Goal: Information Seeking & Learning: Learn about a topic

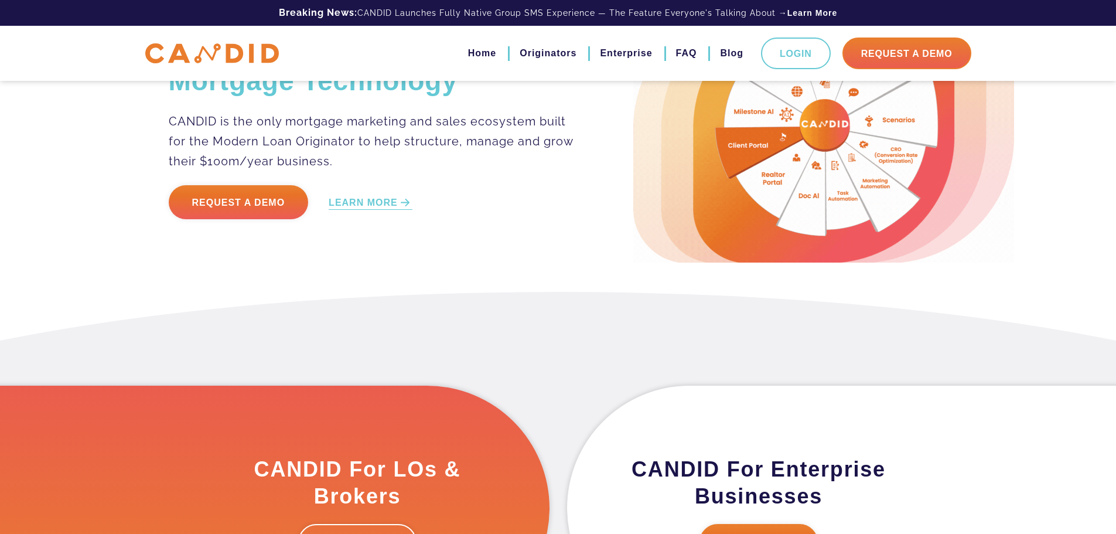
scroll to position [293, 0]
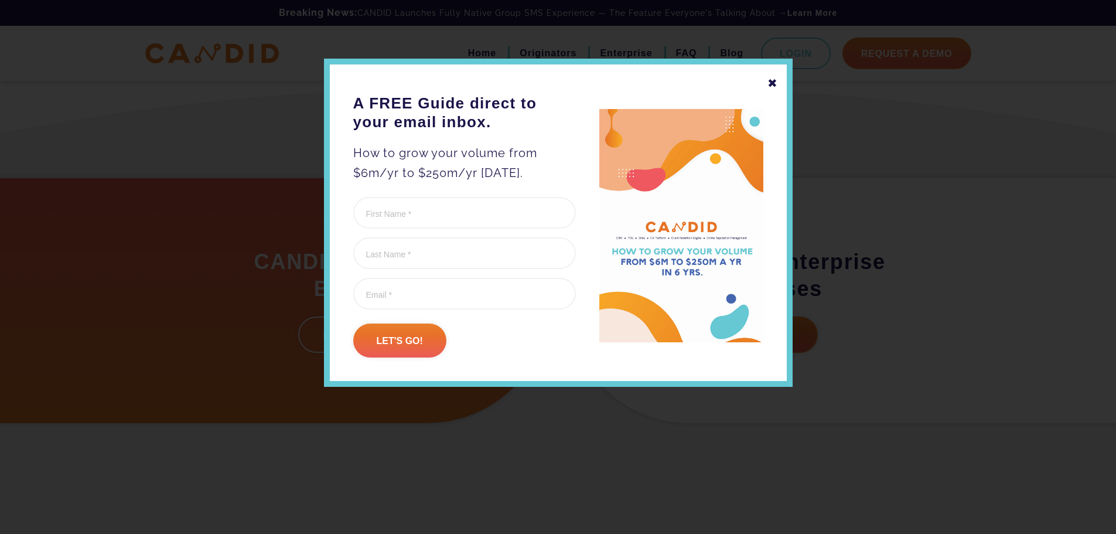
click at [774, 86] on div "✖" at bounding box center [772, 83] width 11 height 20
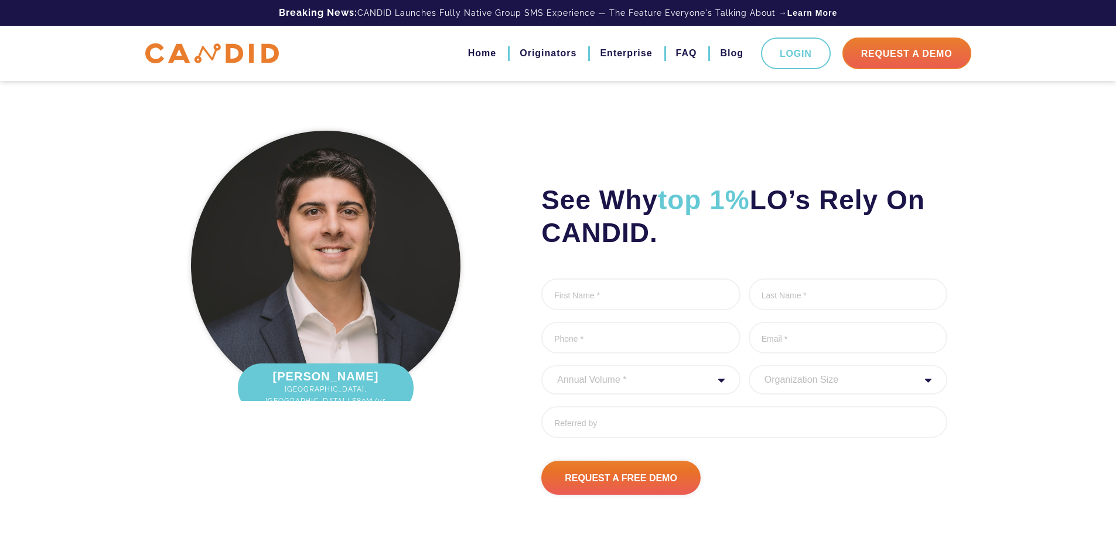
scroll to position [0, 0]
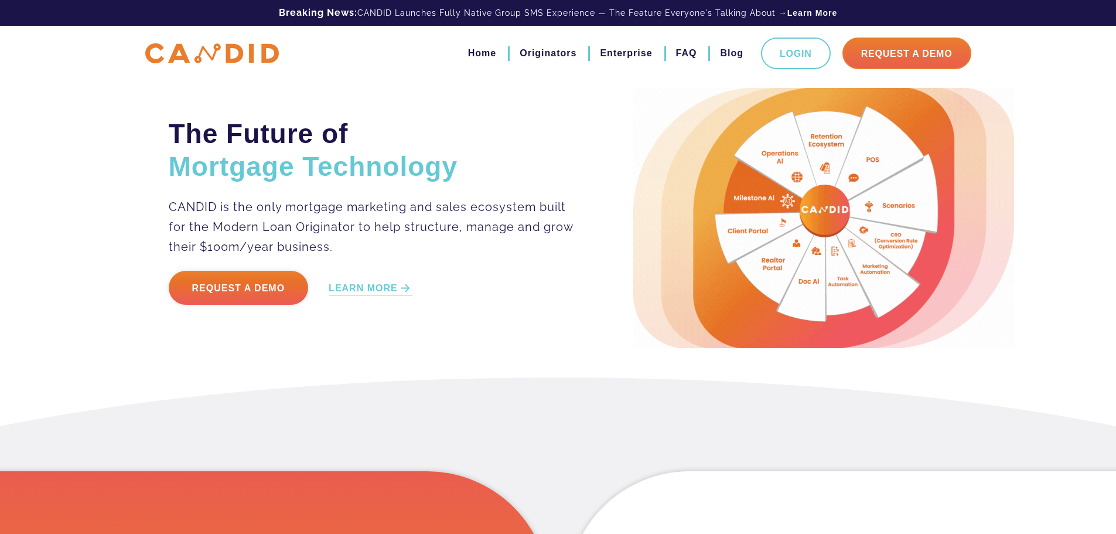
drag, startPoint x: 467, startPoint y: 430, endPoint x: 494, endPoint y: 129, distance: 302.3
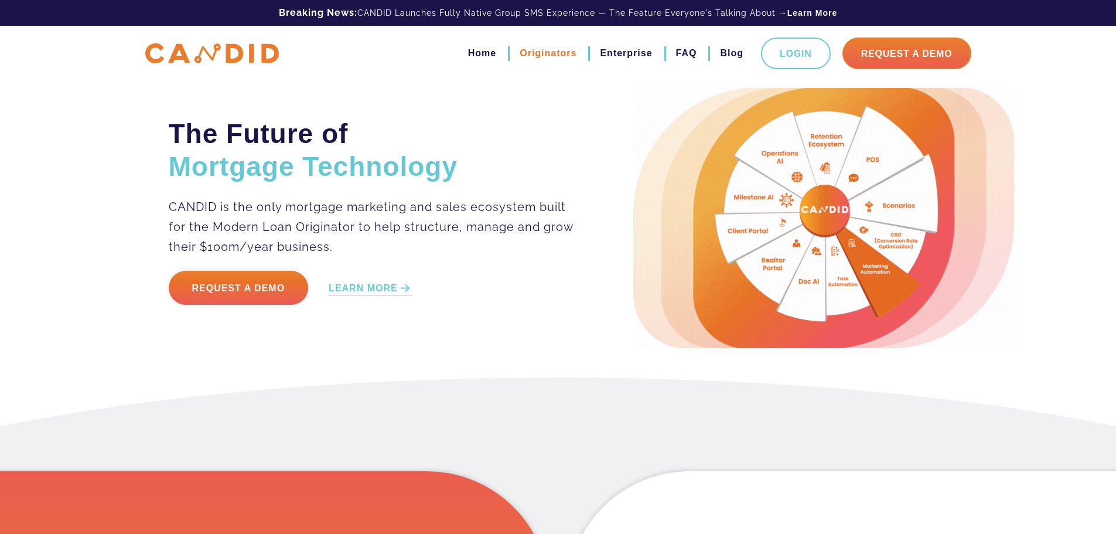
click at [534, 52] on link "Originators" at bounding box center [548, 53] width 57 height 20
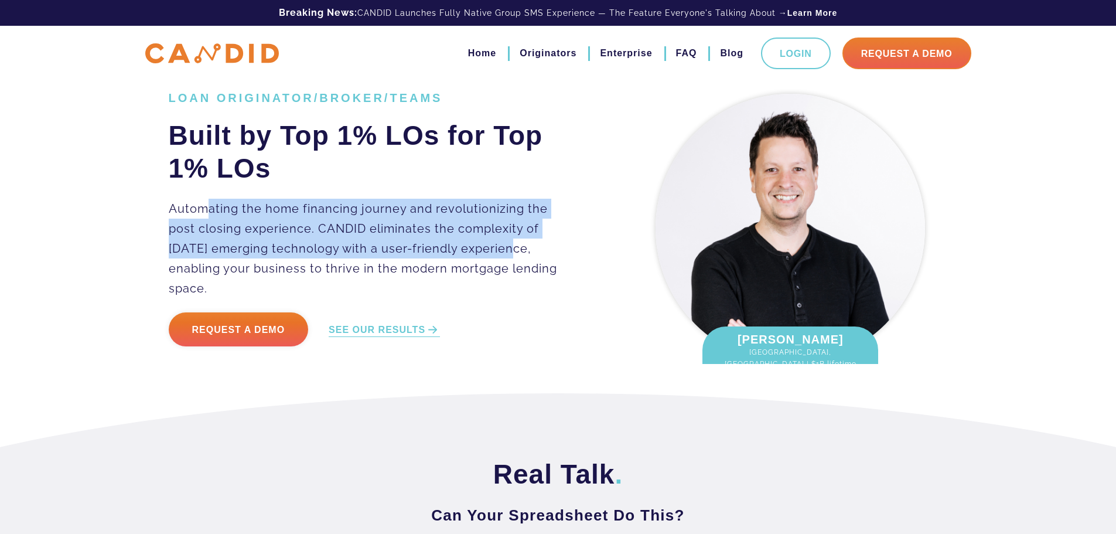
drag, startPoint x: 210, startPoint y: 217, endPoint x: 517, endPoint y: 283, distance: 314.4
click at [509, 279] on p "Automating the home financing journey and revolutionizing the post closing expe…" at bounding box center [372, 249] width 406 height 100
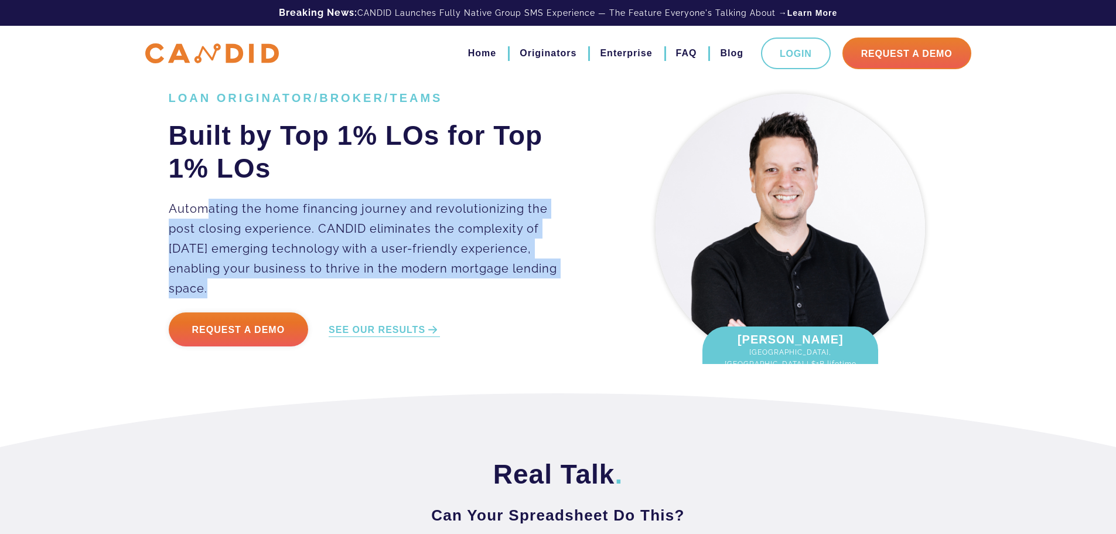
click at [428, 255] on p "Automating the home financing journey and revolutionizing the post closing expe…" at bounding box center [372, 249] width 406 height 100
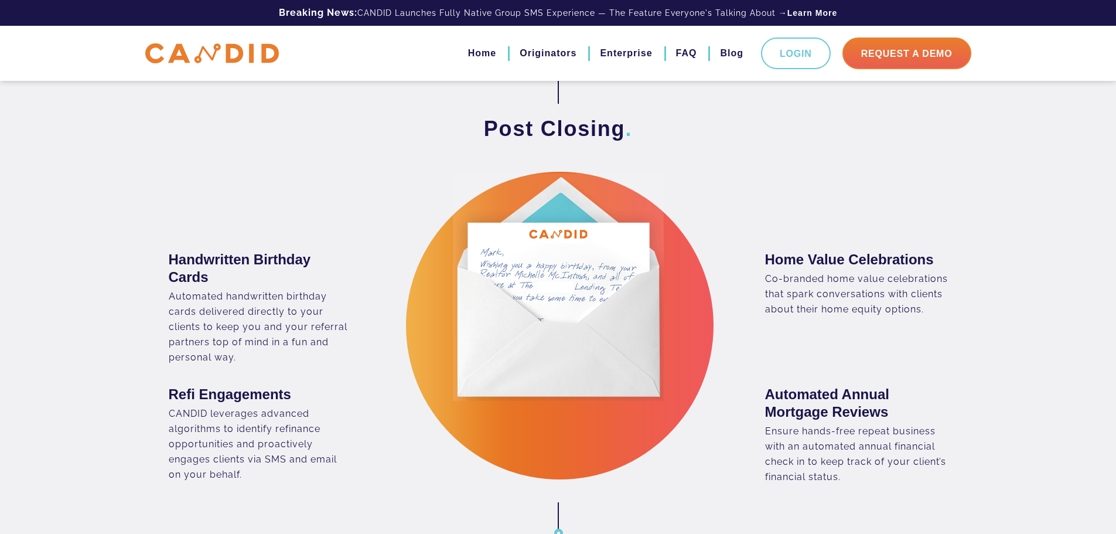
scroll to position [1816, 0]
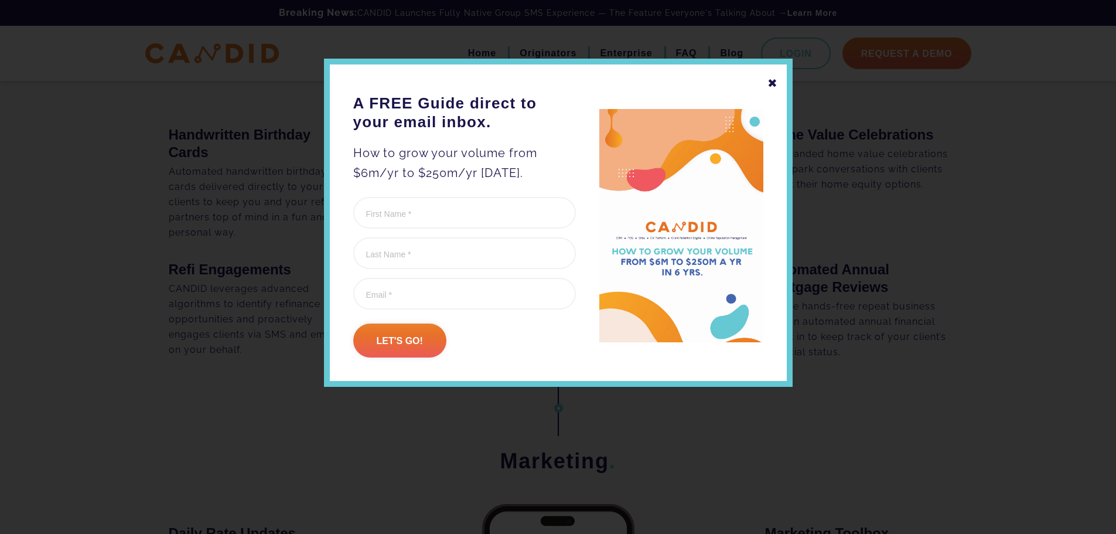
click at [774, 81] on div "✖" at bounding box center [772, 83] width 11 height 20
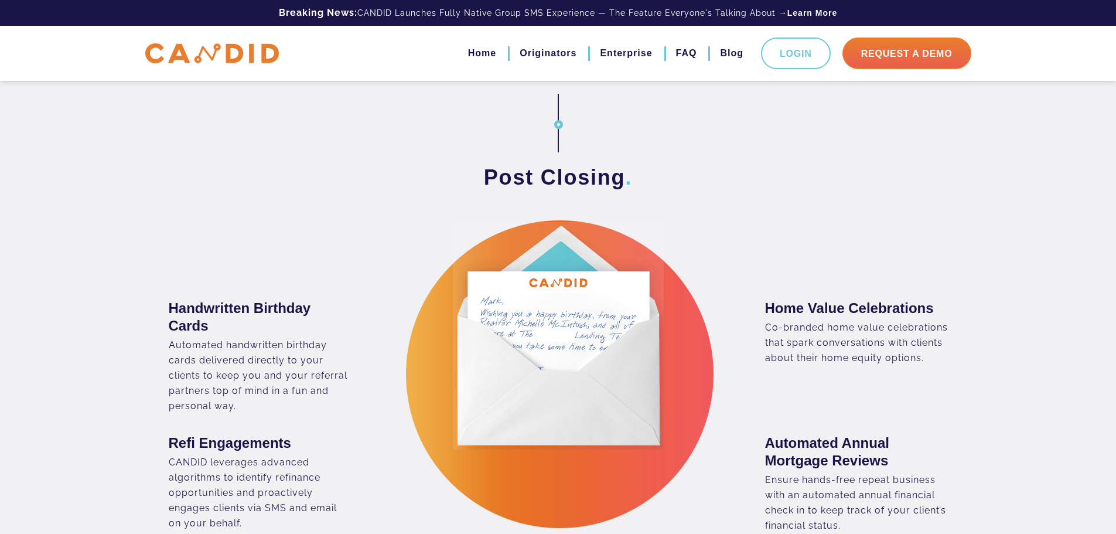
scroll to position [1640, 0]
